Goal: Navigation & Orientation: Find specific page/section

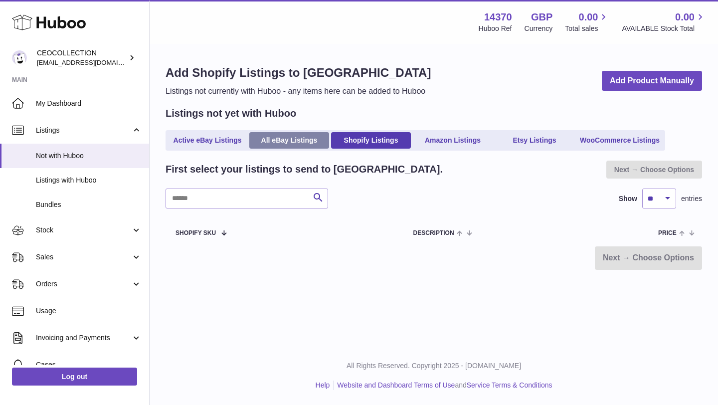
click at [302, 140] on link "All eBay Listings" at bounding box center [289, 140] width 80 height 16
click at [224, 145] on link "Active eBay Listings" at bounding box center [207, 140] width 80 height 16
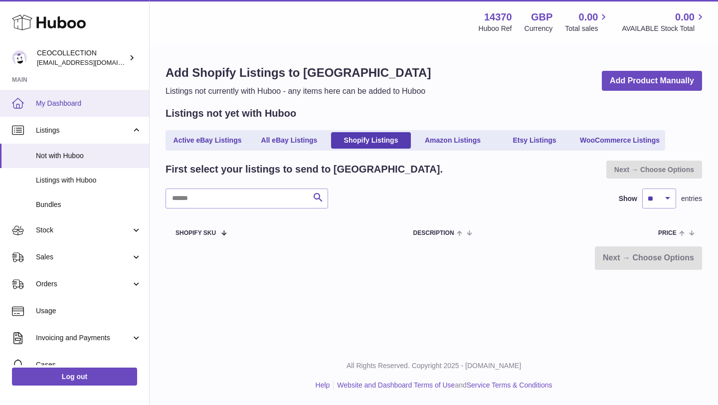
click at [89, 95] on link "My Dashboard" at bounding box center [74, 103] width 149 height 27
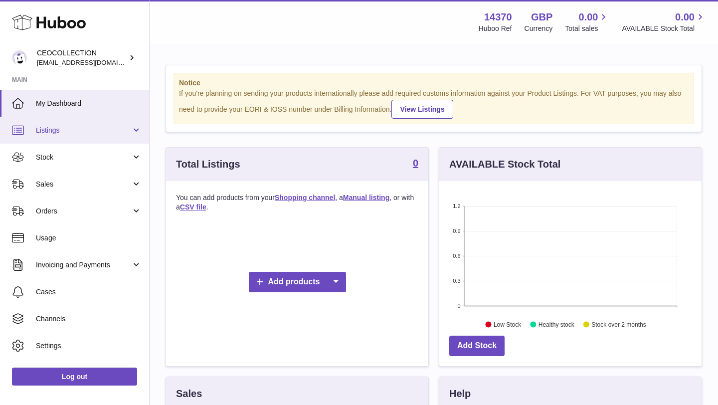
scroll to position [155, 262]
click at [65, 128] on span "Listings" at bounding box center [83, 130] width 95 height 9
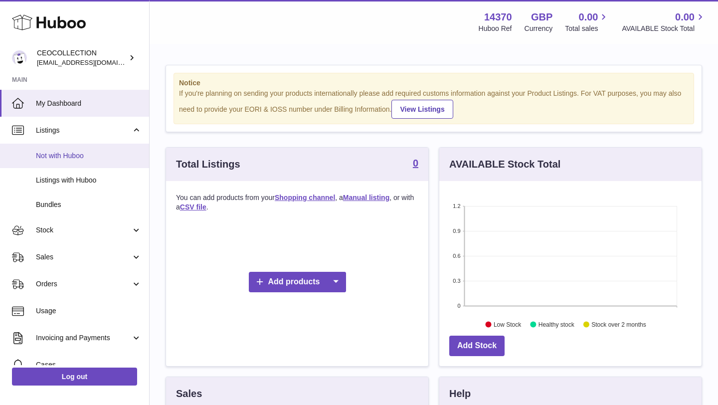
click at [78, 161] on link "Not with Huboo" at bounding box center [74, 156] width 149 height 24
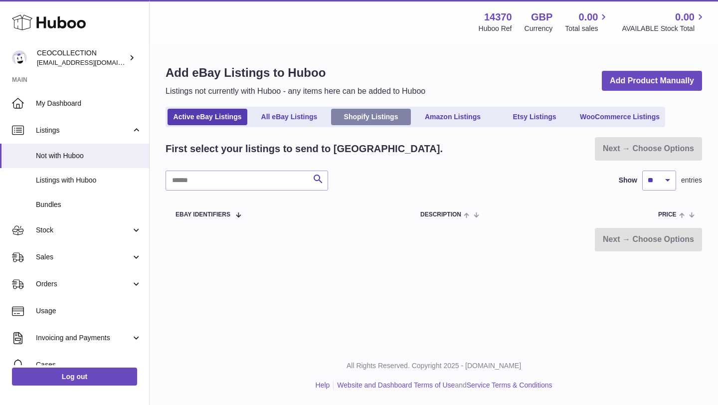
click at [383, 118] on link "Shopify Listings" at bounding box center [371, 117] width 80 height 16
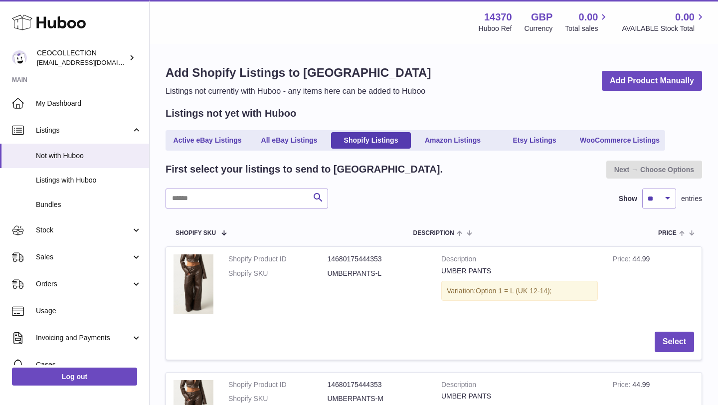
click at [497, 192] on div "Search Show ** ** ** *** entries" at bounding box center [433, 198] width 536 height 20
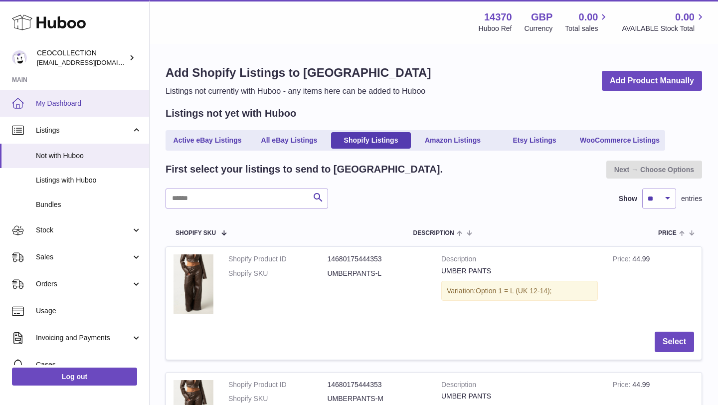
click at [84, 101] on span "My Dashboard" at bounding box center [89, 103] width 106 height 9
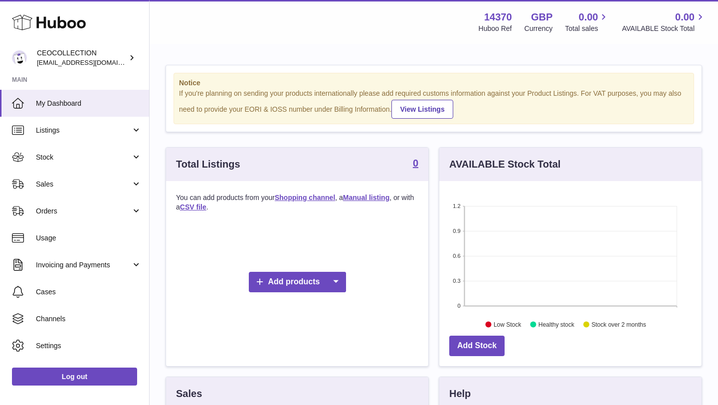
scroll to position [155, 262]
